Goal: Ask a question

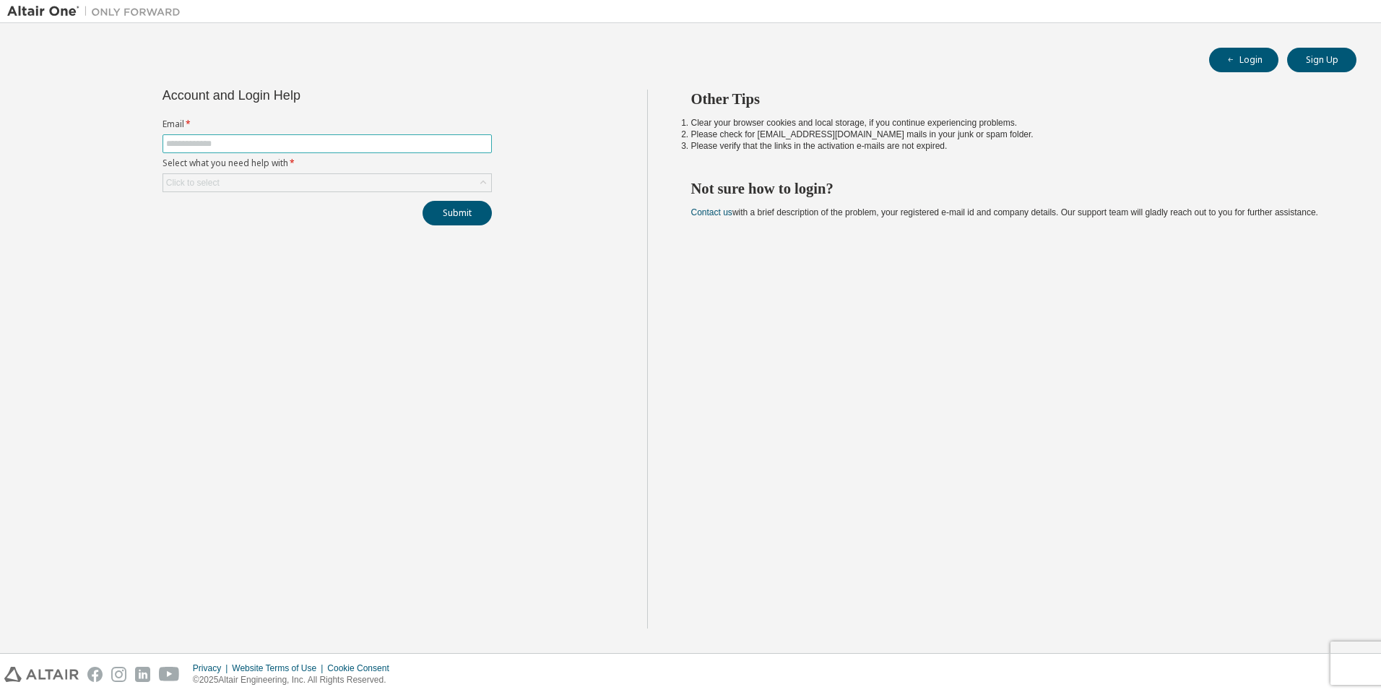
click at [306, 137] on span at bounding box center [326, 143] width 329 height 19
click at [301, 146] on input "text" at bounding box center [327, 144] width 322 height 12
type input "**********"
click at [306, 193] on div "**********" at bounding box center [327, 158] width 347 height 136
click at [305, 190] on div "Click to select" at bounding box center [327, 182] width 328 height 17
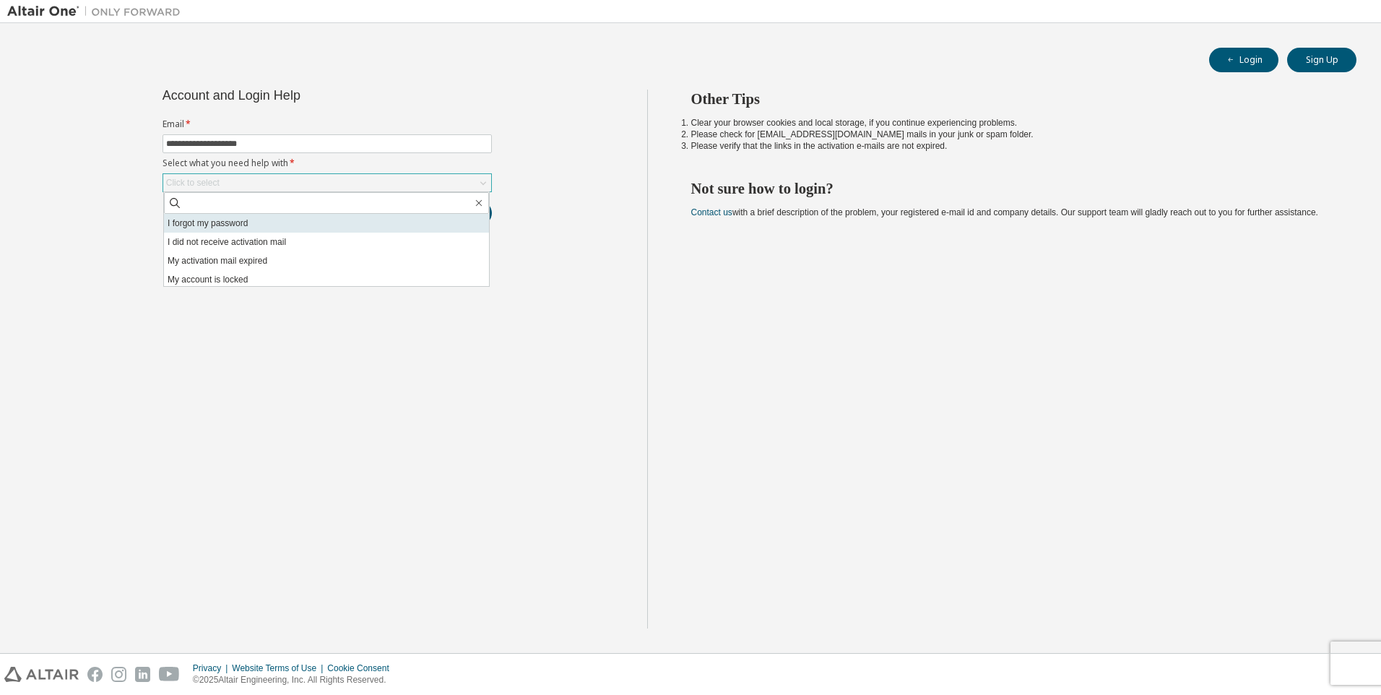
click at [296, 217] on li "I forgot my password" at bounding box center [326, 223] width 325 height 19
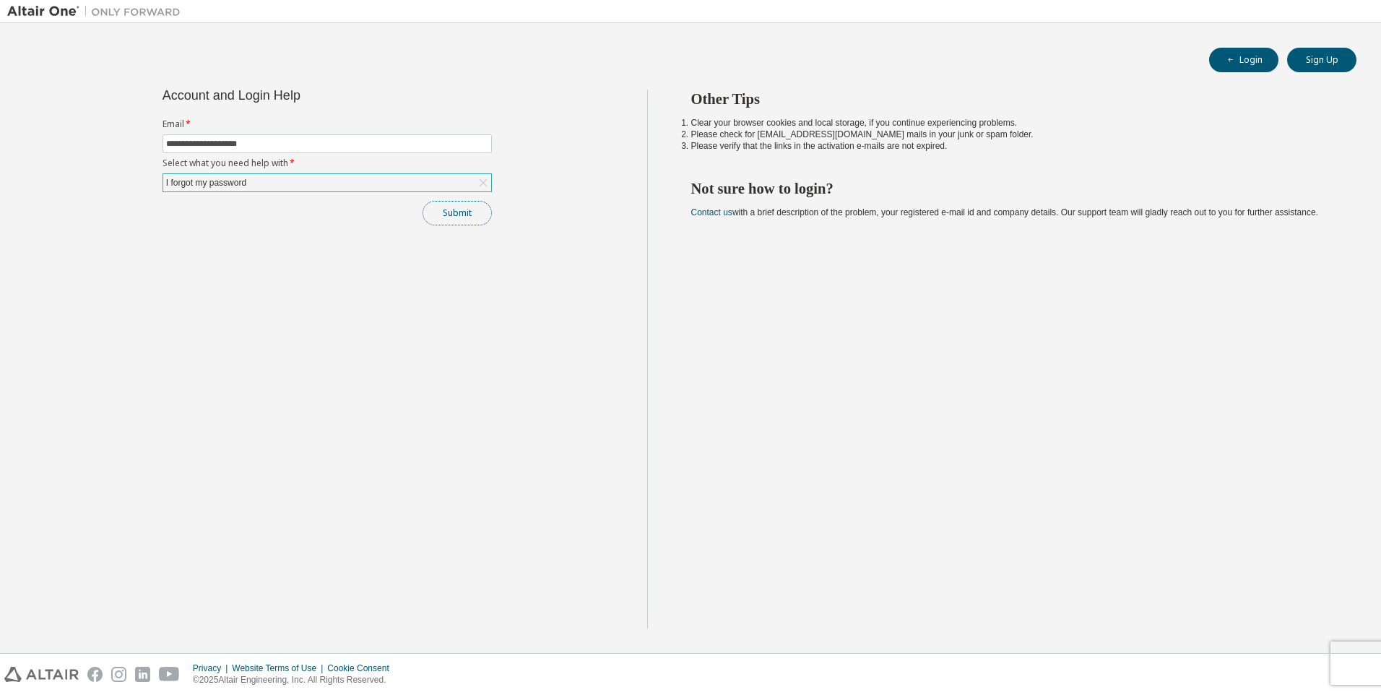
click at [438, 205] on button "Submit" at bounding box center [456, 213] width 69 height 25
click at [469, 222] on button "Submit" at bounding box center [456, 213] width 69 height 25
click at [860, 627] on div "Other Tips Clear your browser cookies and local storage, if you continue experi…" at bounding box center [1010, 359] width 727 height 539
click at [1345, 660] on div at bounding box center [1345, 664] width 17 height 17
click at [1353, 611] on icon "button" at bounding box center [1350, 613] width 9 height 9
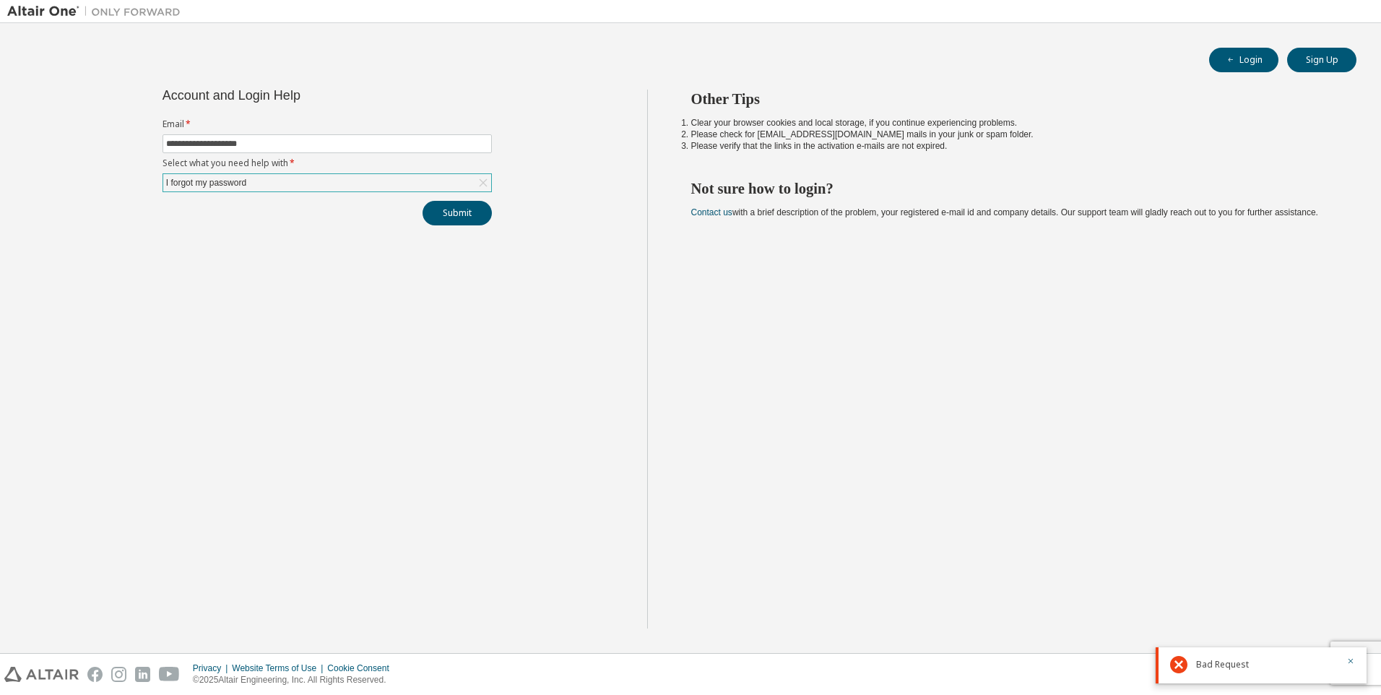
click at [1356, 606] on div "Other Tips Clear your browser cookies and local storage, if you continue experi…" at bounding box center [1010, 359] width 727 height 539
click at [1348, 664] on icon "button" at bounding box center [1350, 660] width 9 height 9
